Goal: Information Seeking & Learning: Learn about a topic

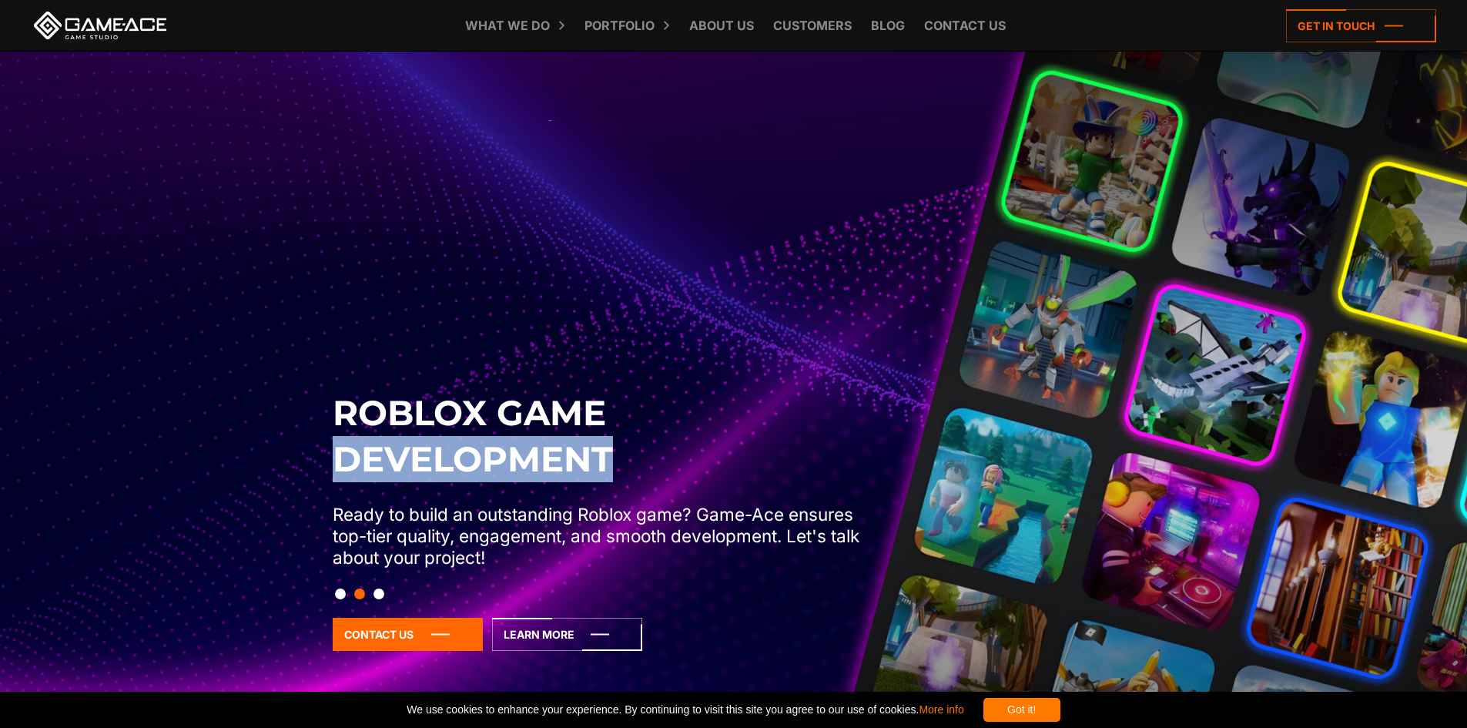
drag, startPoint x: 658, startPoint y: 463, endPoint x: 263, endPoint y: 502, distance: 396.9
click at [512, 475] on div "Roblox Game Development Ready to build an outstanding Roblox game? Game-Ace ens…" at bounding box center [733, 543] width 819 height 306
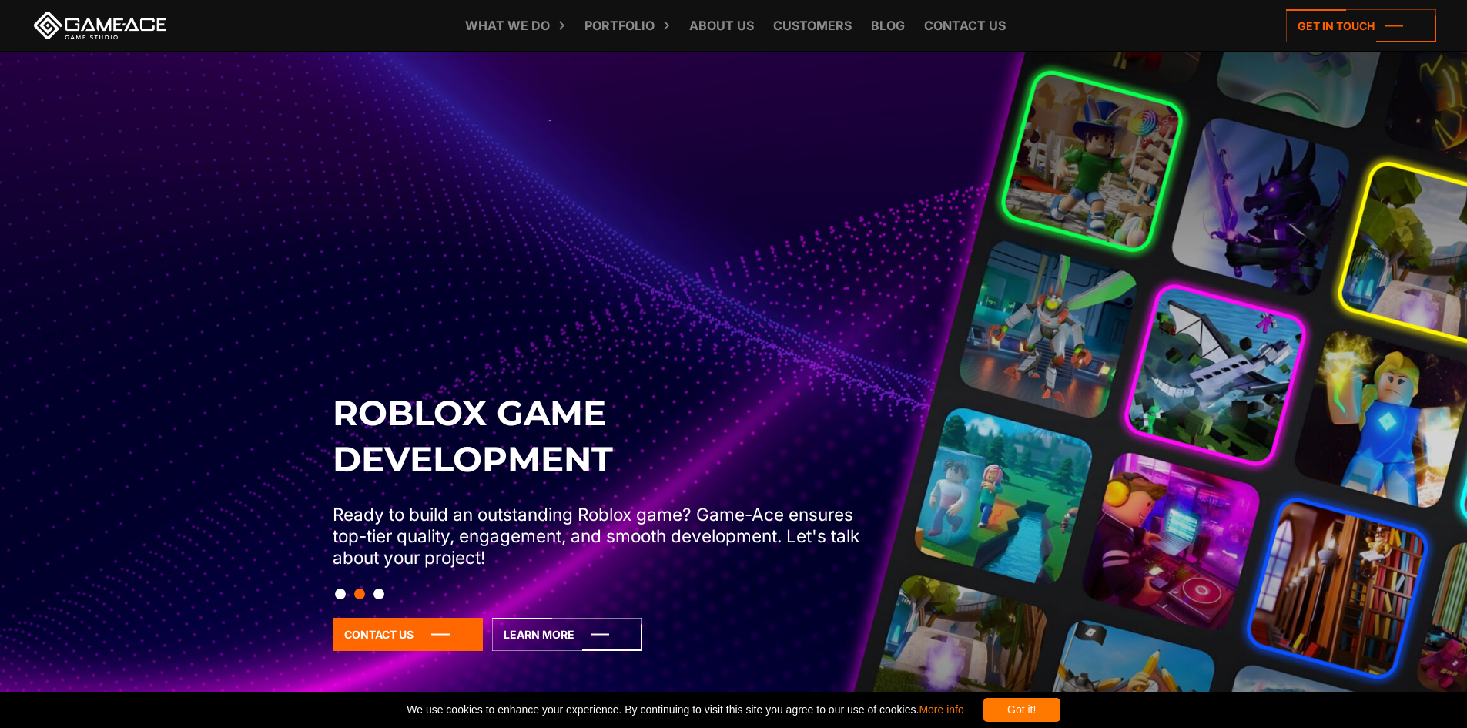
drag, startPoint x: 398, startPoint y: 592, endPoint x: 379, endPoint y: 593, distance: 19.3
click at [396, 592] on div at bounding box center [733, 593] width 819 height 26
click at [377, 593] on button "Slide 3" at bounding box center [378, 593] width 11 height 26
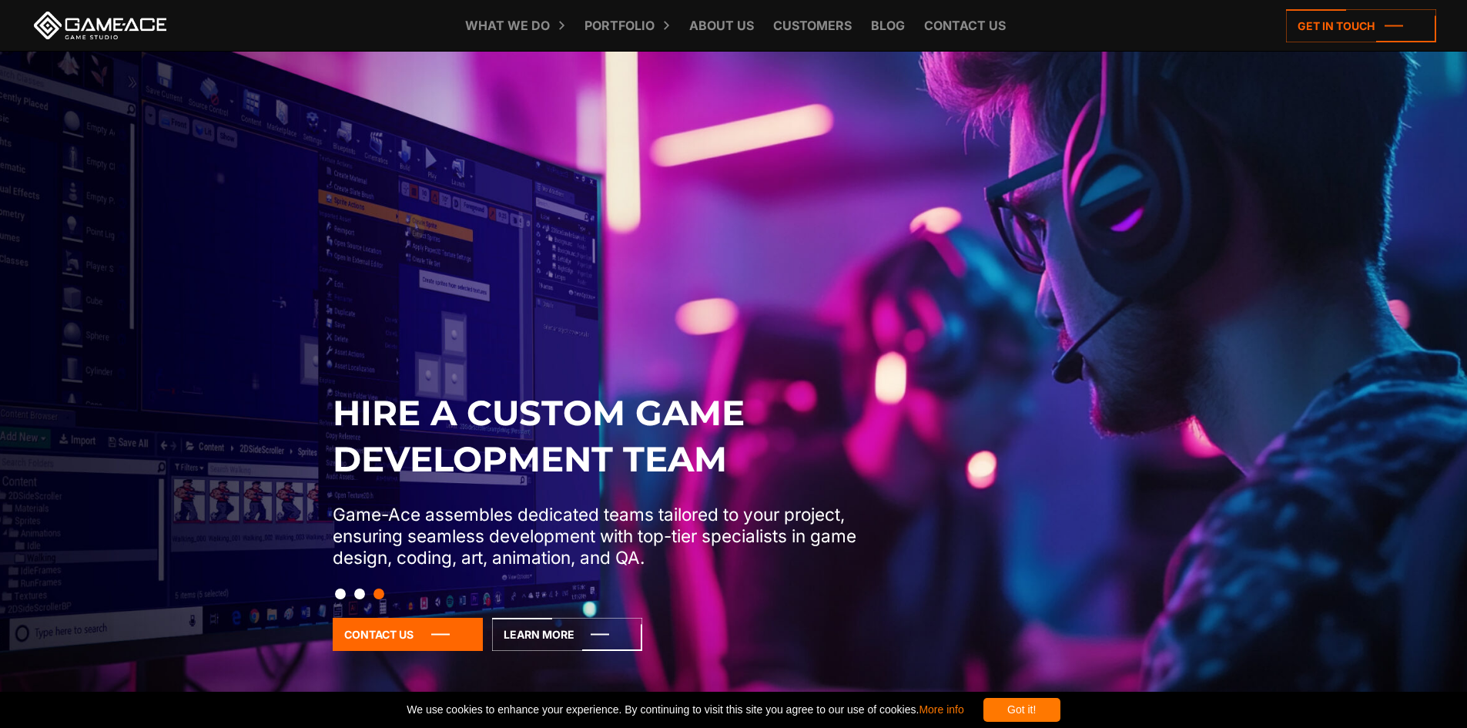
click at [345, 597] on button "Slide 1" at bounding box center [340, 593] width 11 height 26
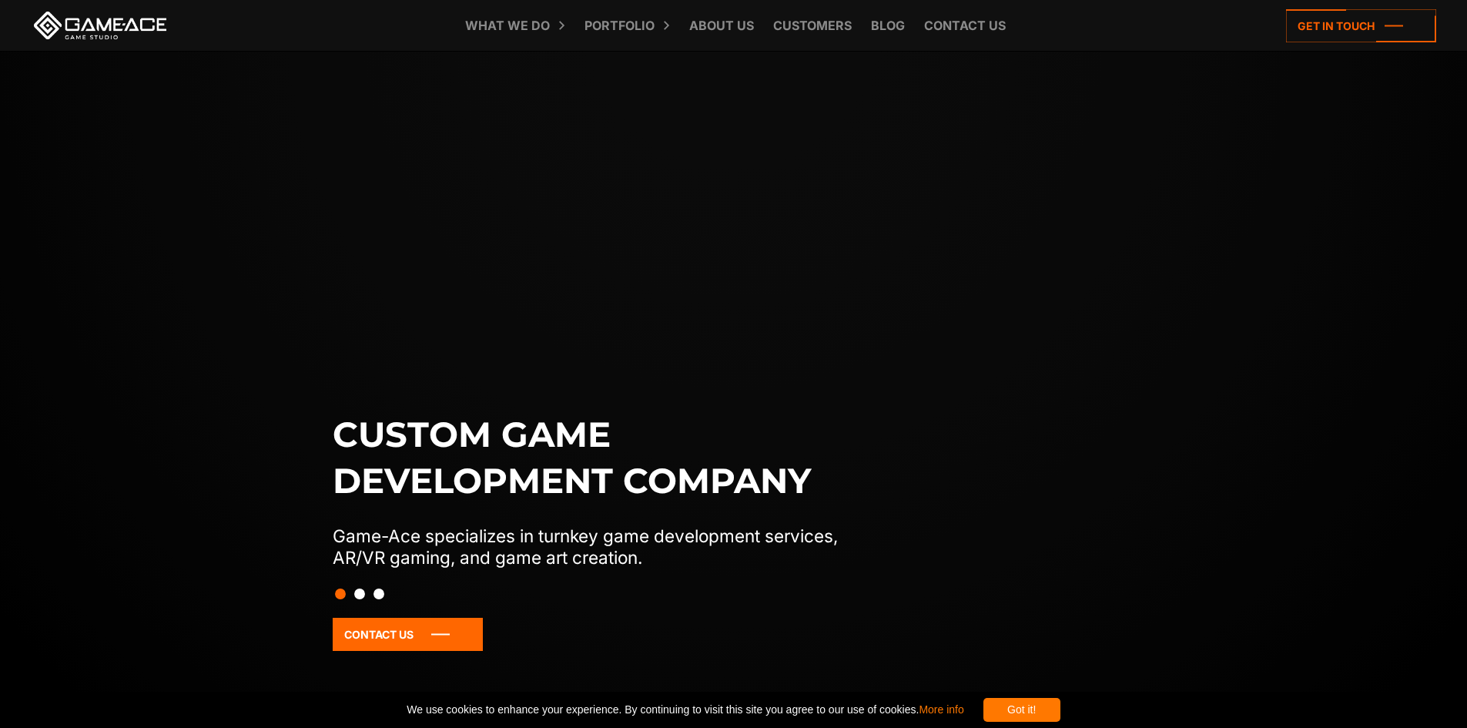
click at [1060, 694] on div "Got it! We use cookies to enhance your experience. By continuing to visit this …" at bounding box center [733, 709] width 1467 height 36
click at [1060, 717] on div "Got it!" at bounding box center [1021, 709] width 77 height 24
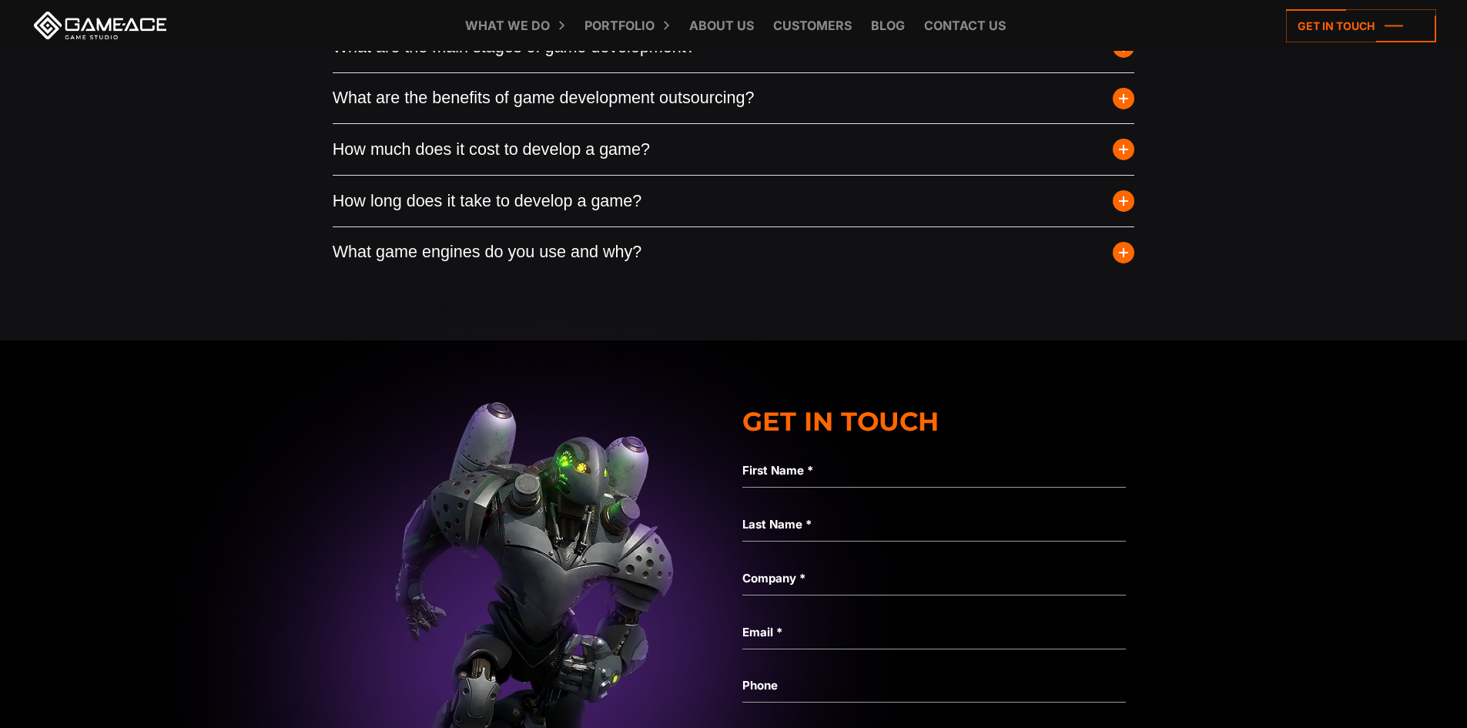
scroll to position [5928, 0]
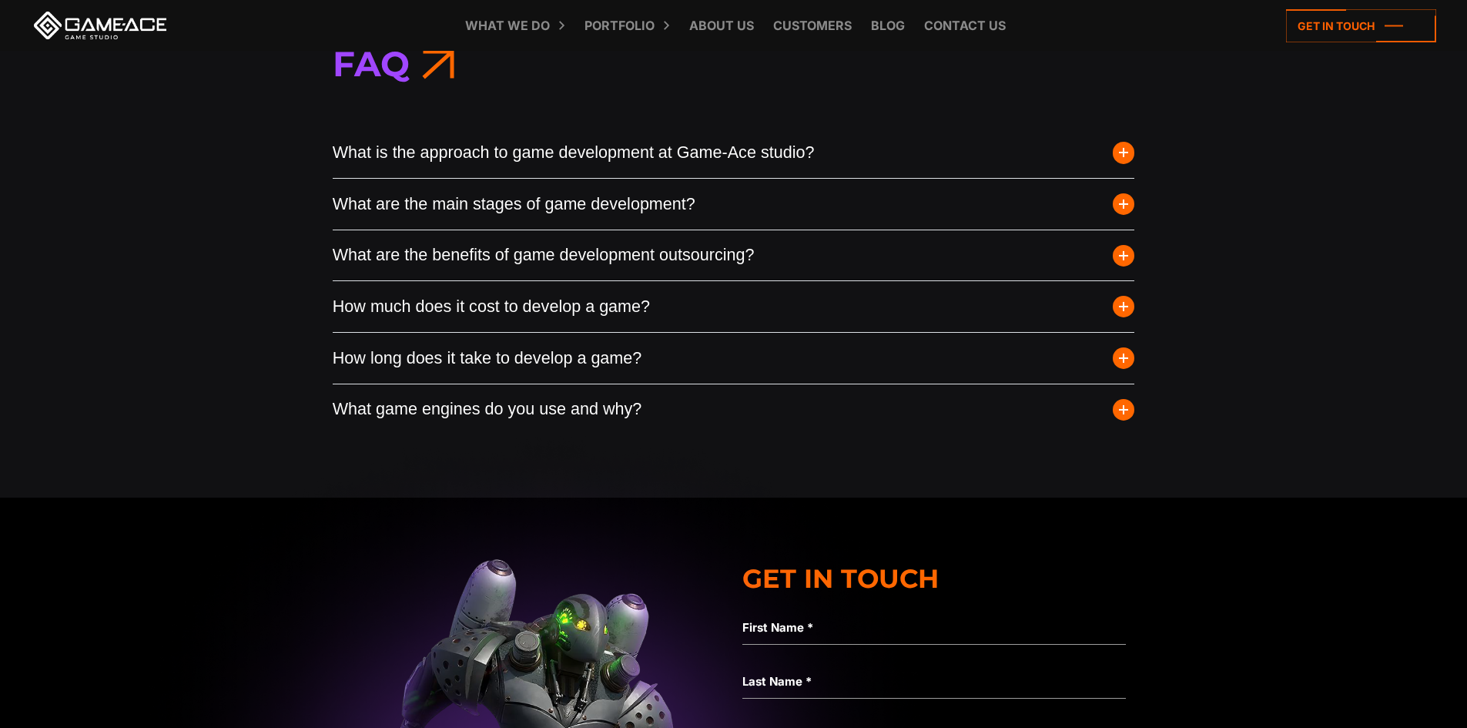
click at [668, 159] on button "What is the approach to game development at Game-Ace studio?" at bounding box center [734, 153] width 802 height 51
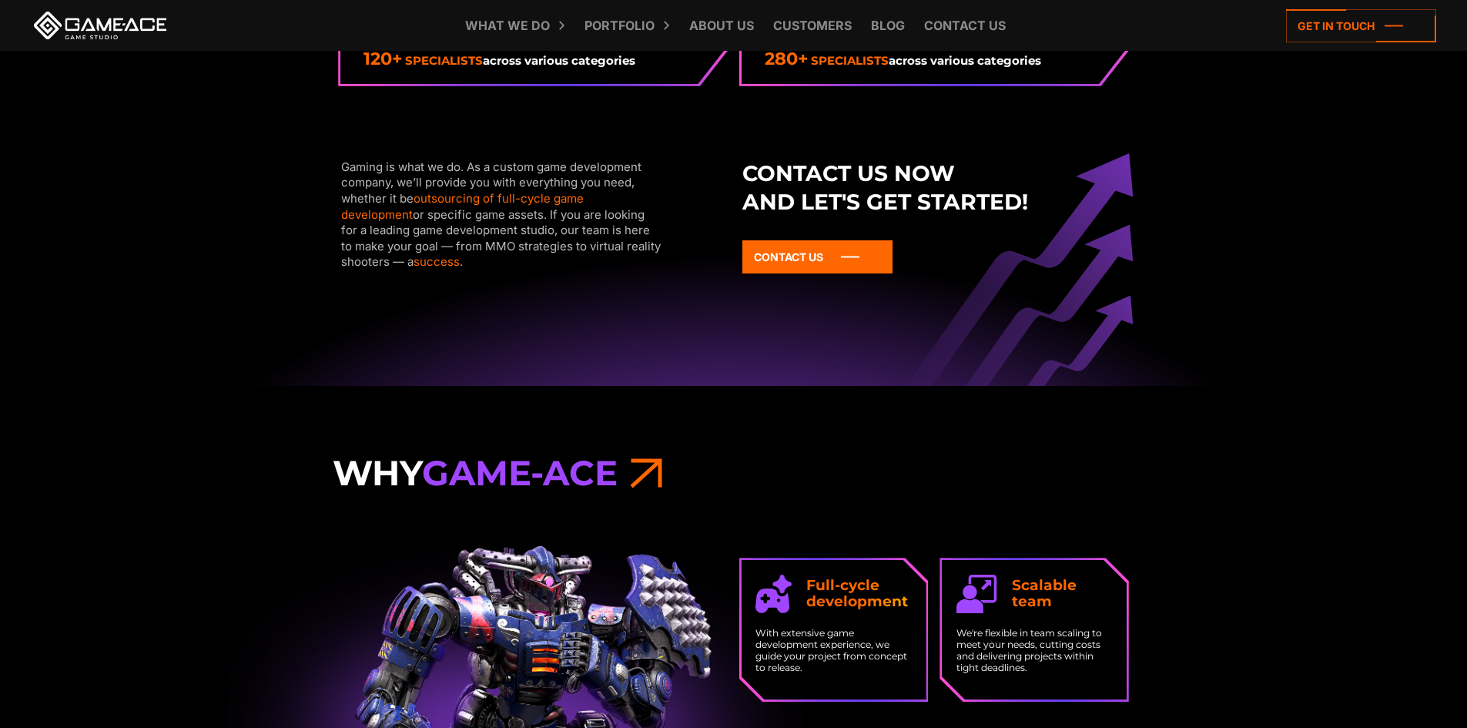
scroll to position [0, 0]
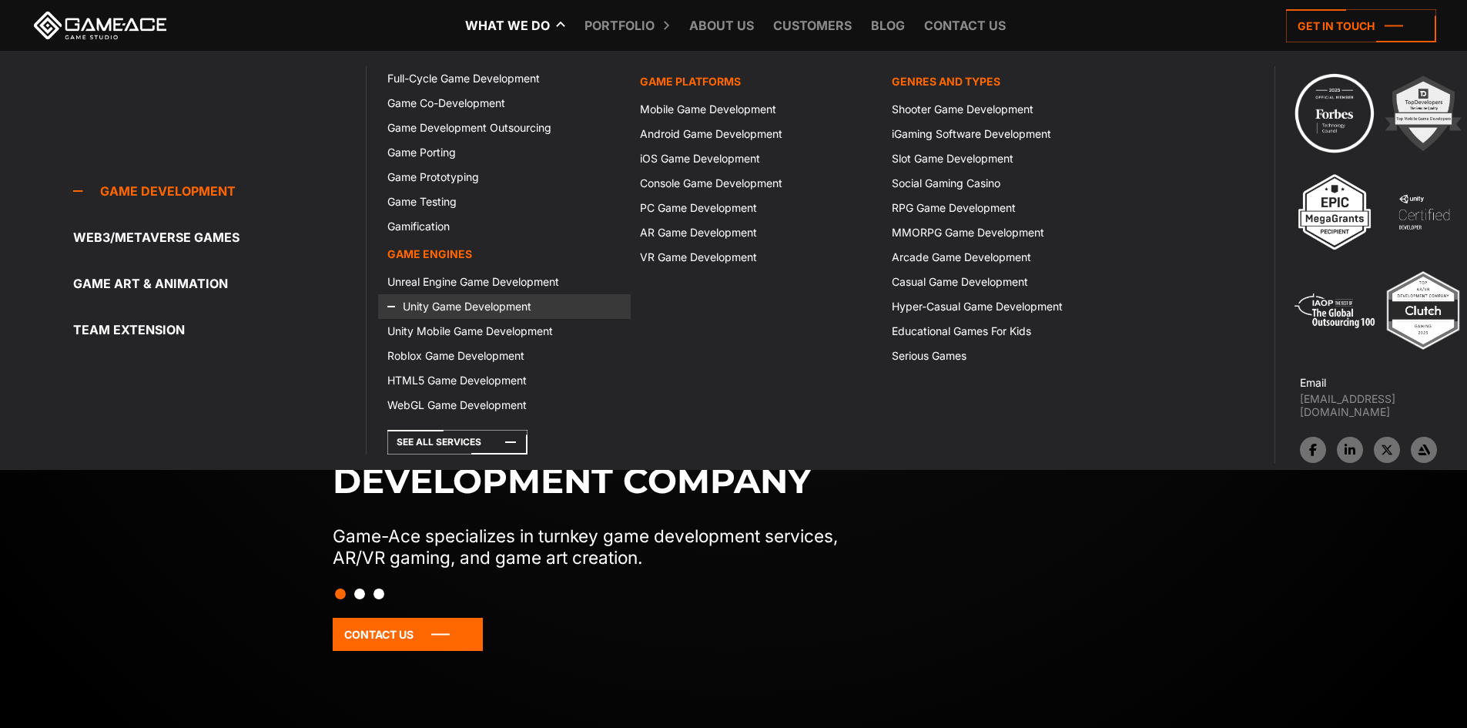
click at [429, 303] on link "Unity Game Development" at bounding box center [504, 306] width 252 height 25
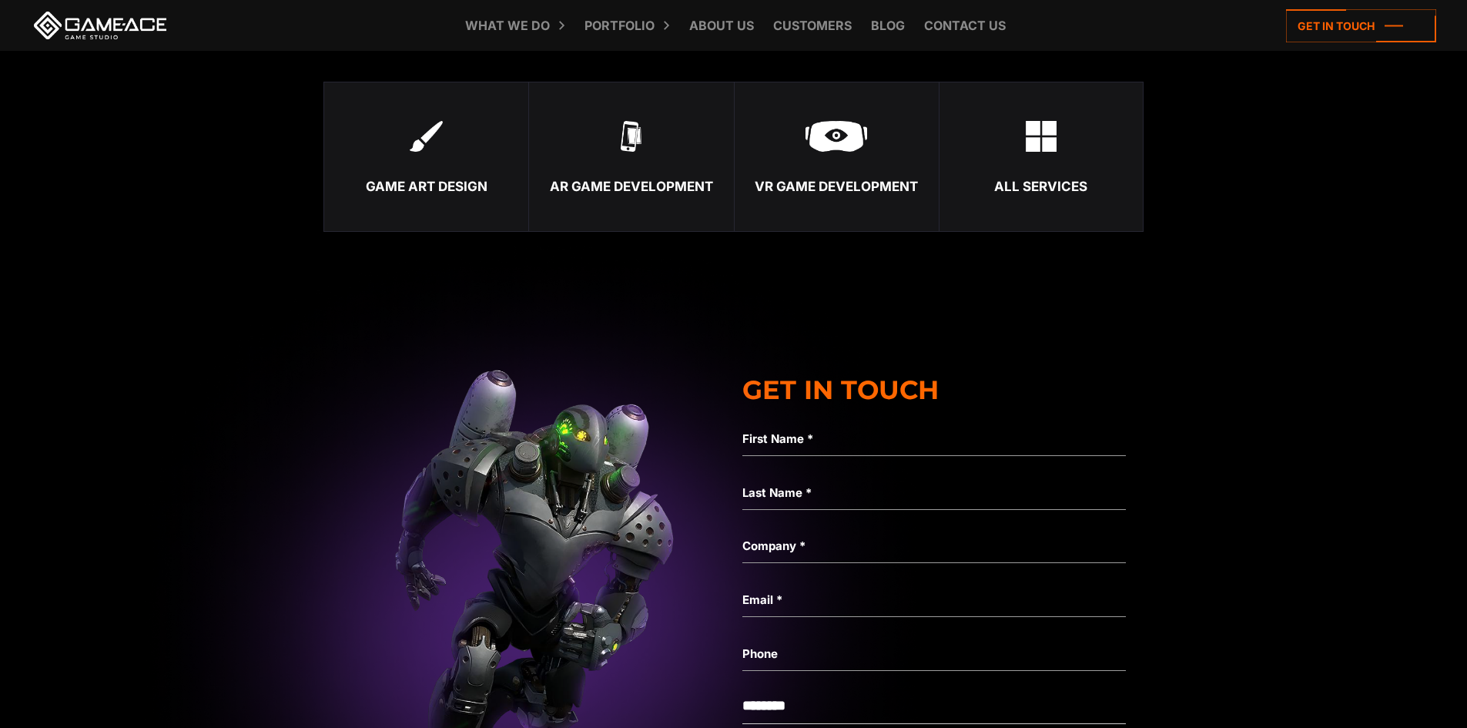
scroll to position [5235, 0]
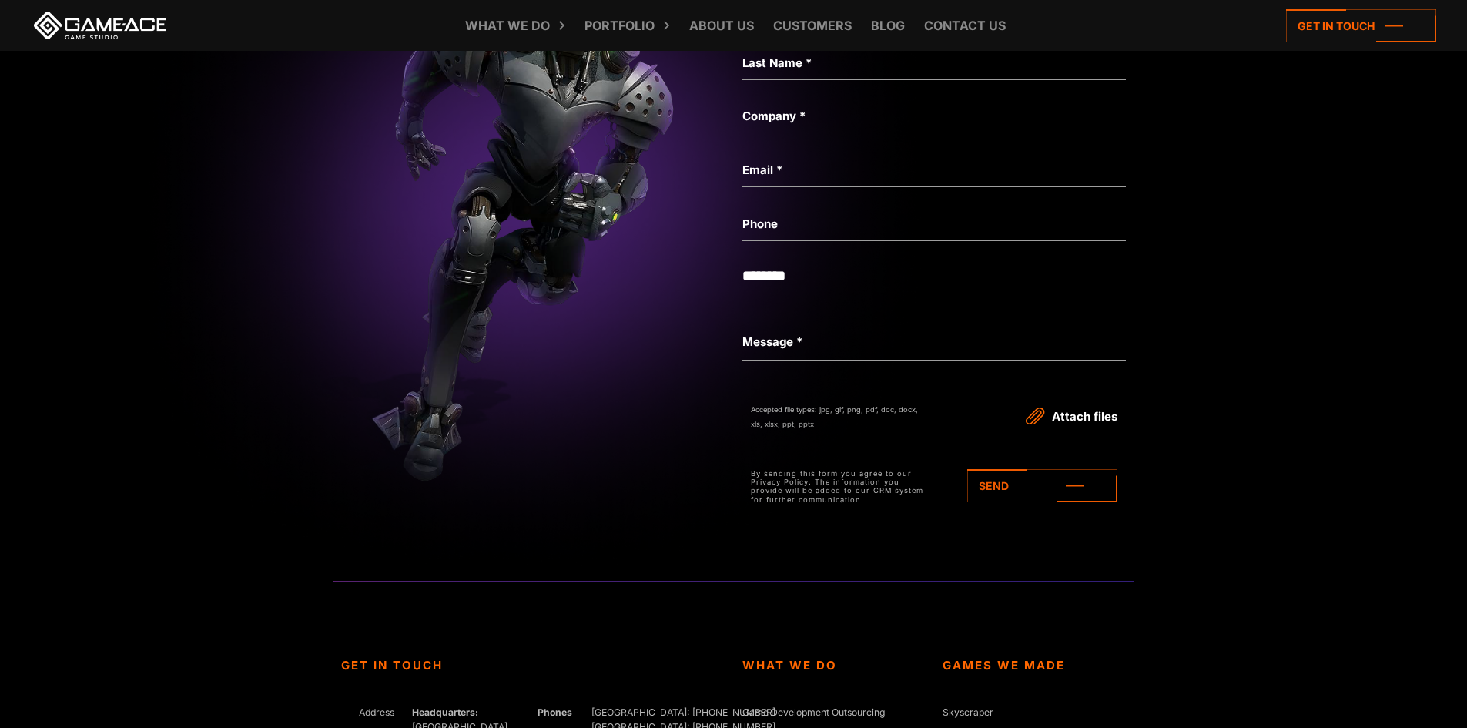
click at [823, 72] on label "Last Name *" at bounding box center [933, 63] width 383 height 18
click at [823, 77] on input "Last Name *" at bounding box center [933, 62] width 383 height 35
click at [820, 152] on div "Not a valid name" at bounding box center [933, 138] width 383 height 26
click at [804, 125] on label "Company *" at bounding box center [933, 116] width 383 height 18
click at [804, 131] on input "Company *" at bounding box center [933, 115] width 383 height 35
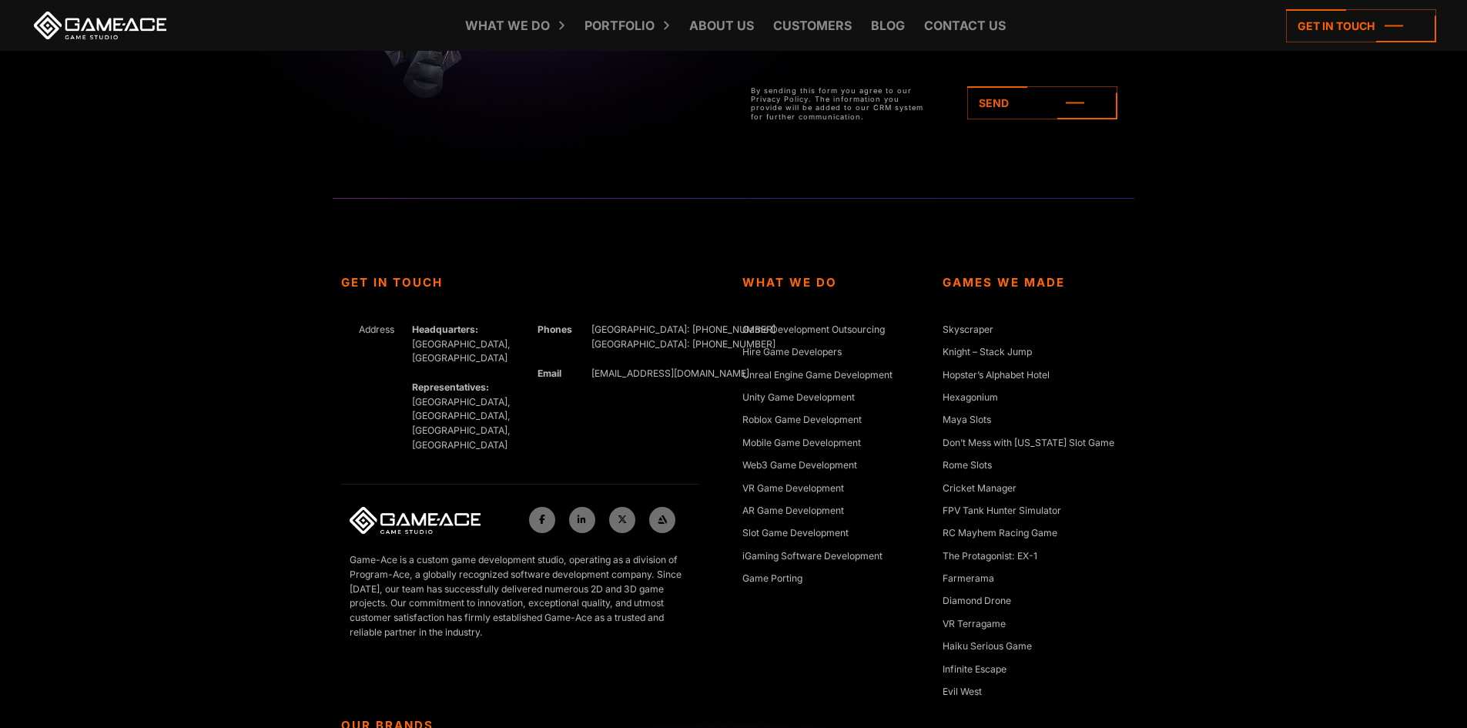
scroll to position [5620, 0]
drag, startPoint x: 1292, startPoint y: 468, endPoint x: 1280, endPoint y: 231, distance: 237.4
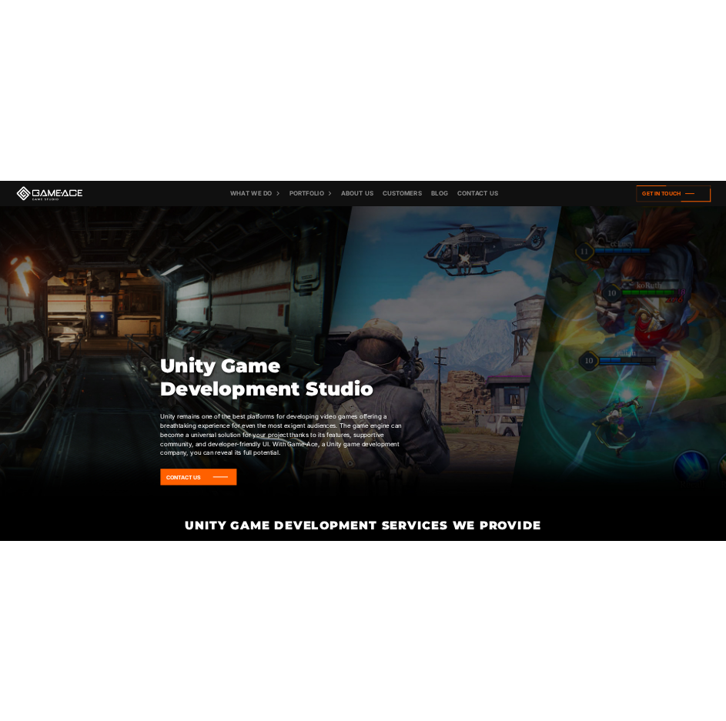
scroll to position [0, 0]
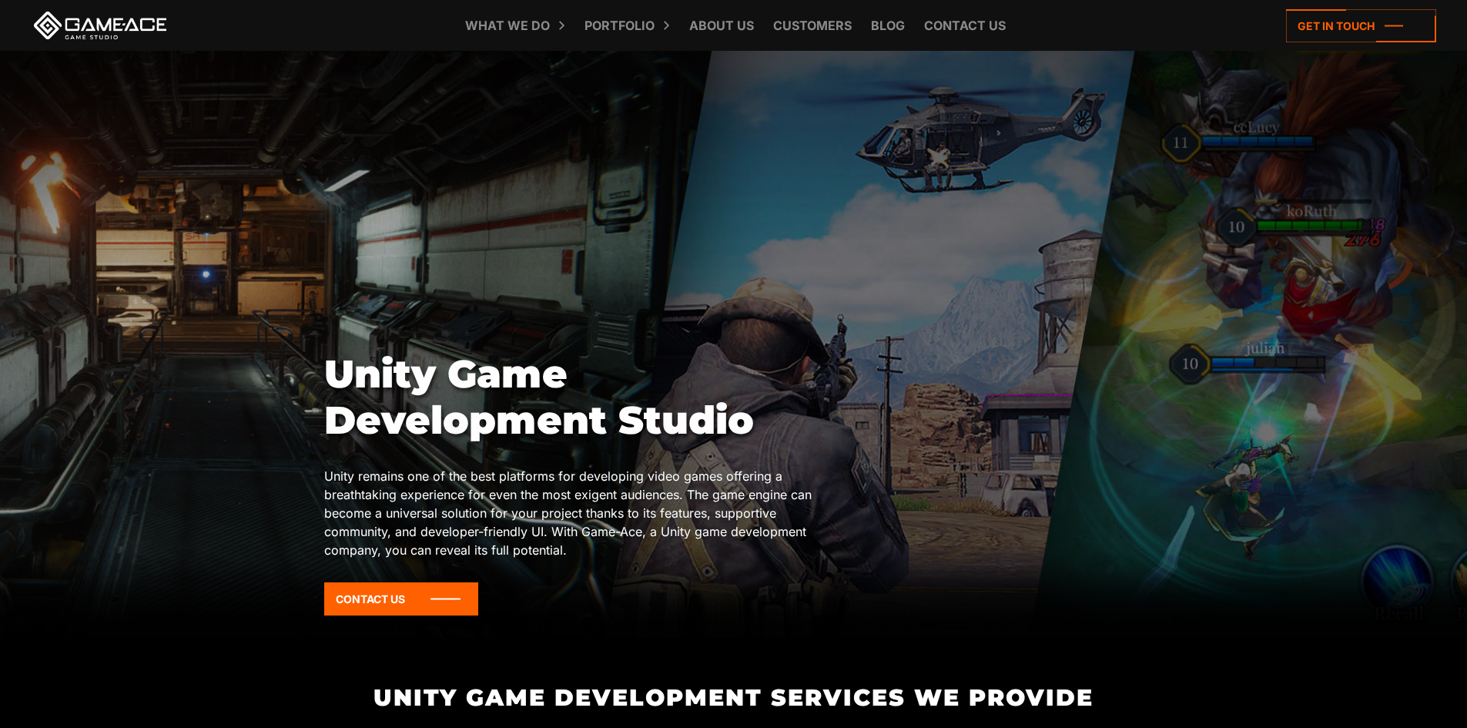
click at [1040, 90] on div at bounding box center [733, 344] width 1467 height 587
